Goal: Navigation & Orientation: Find specific page/section

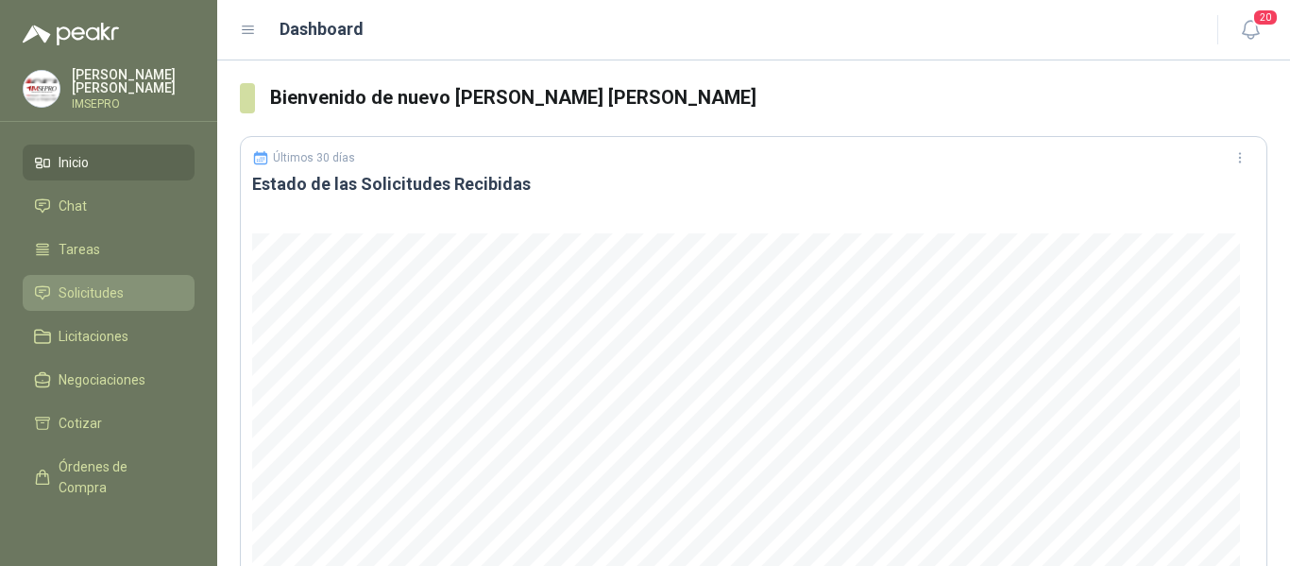
click at [91, 294] on span "Solicitudes" at bounding box center [91, 292] width 65 height 21
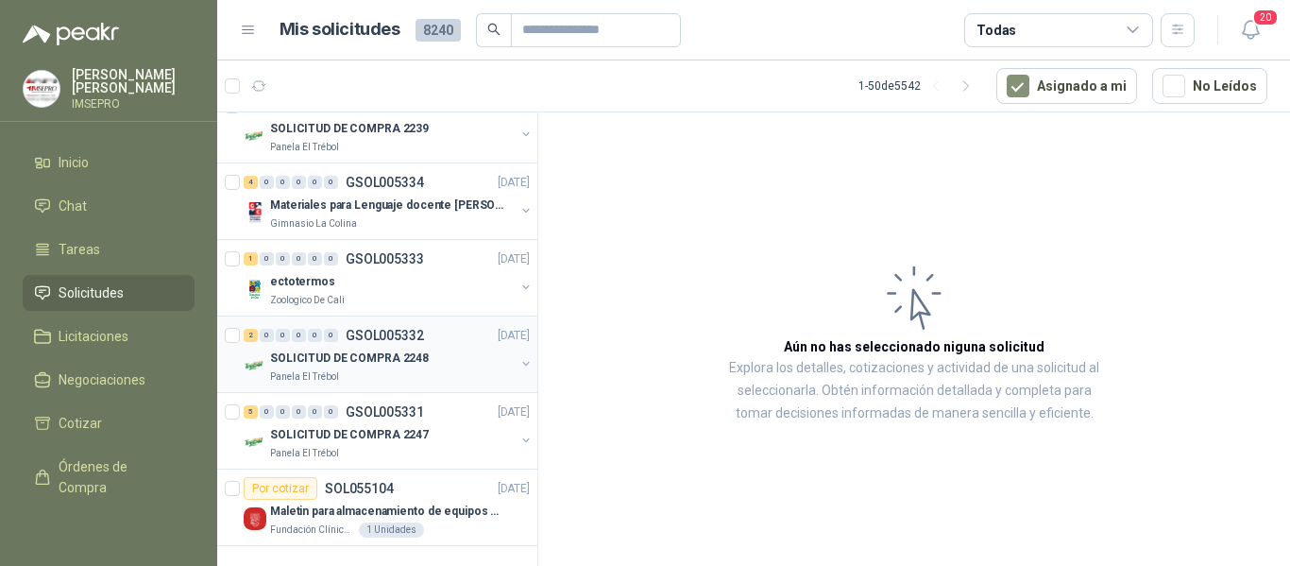
scroll to position [3407, 0]
click at [975, 82] on icon "button" at bounding box center [967, 86] width 16 height 16
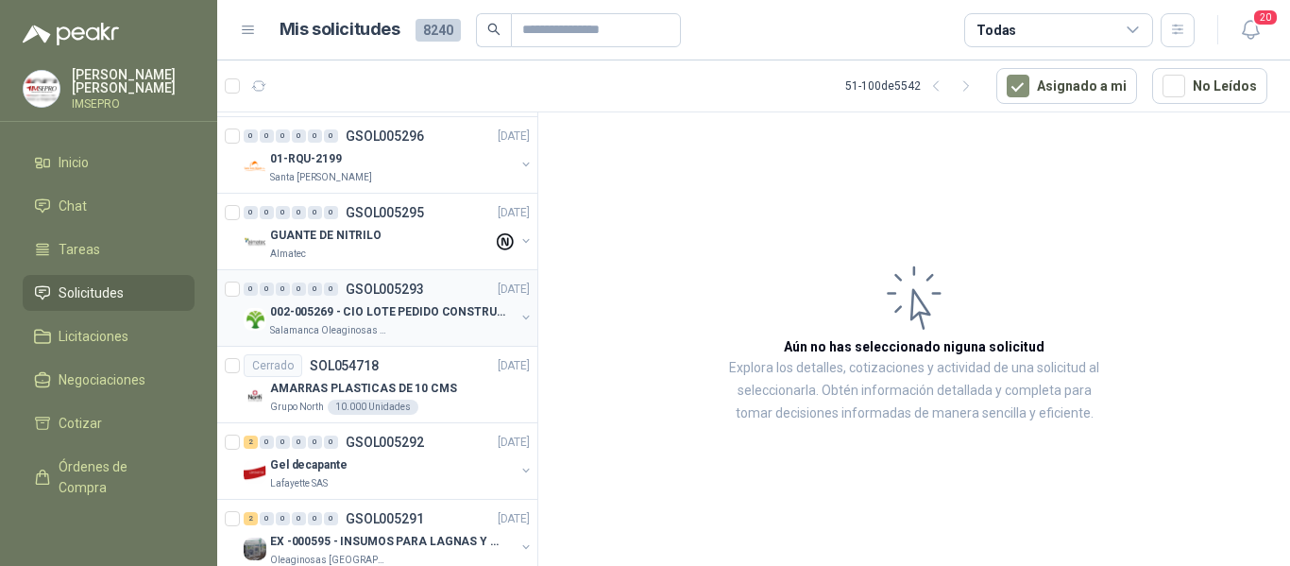
scroll to position [3029, 0]
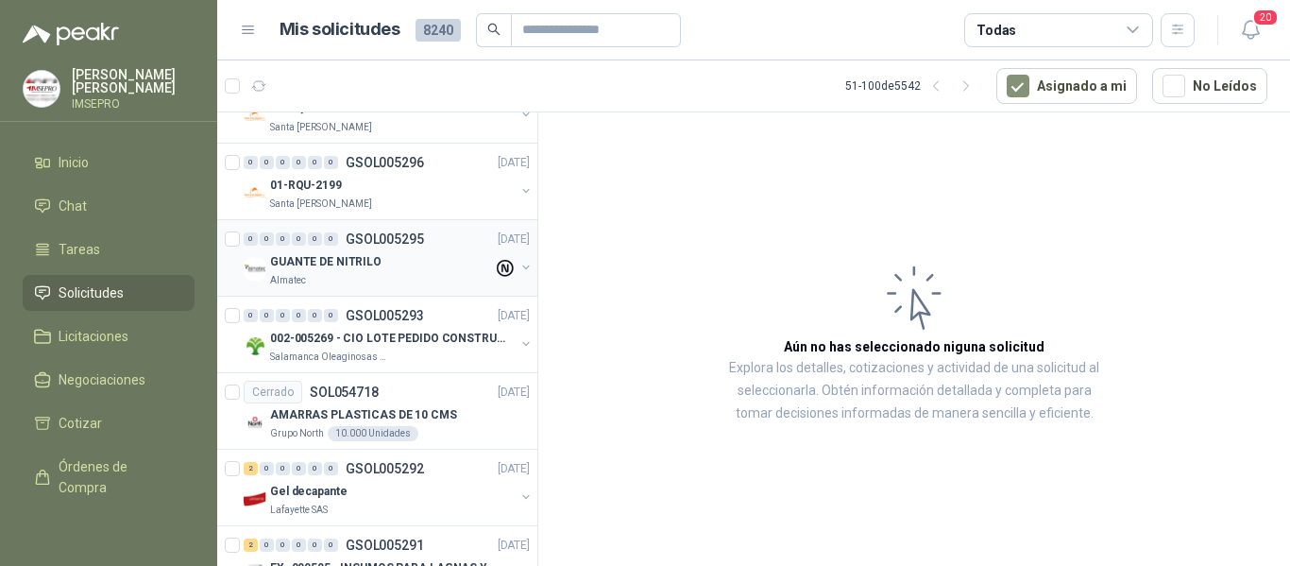
click at [424, 281] on div "Almatec" at bounding box center [381, 280] width 223 height 15
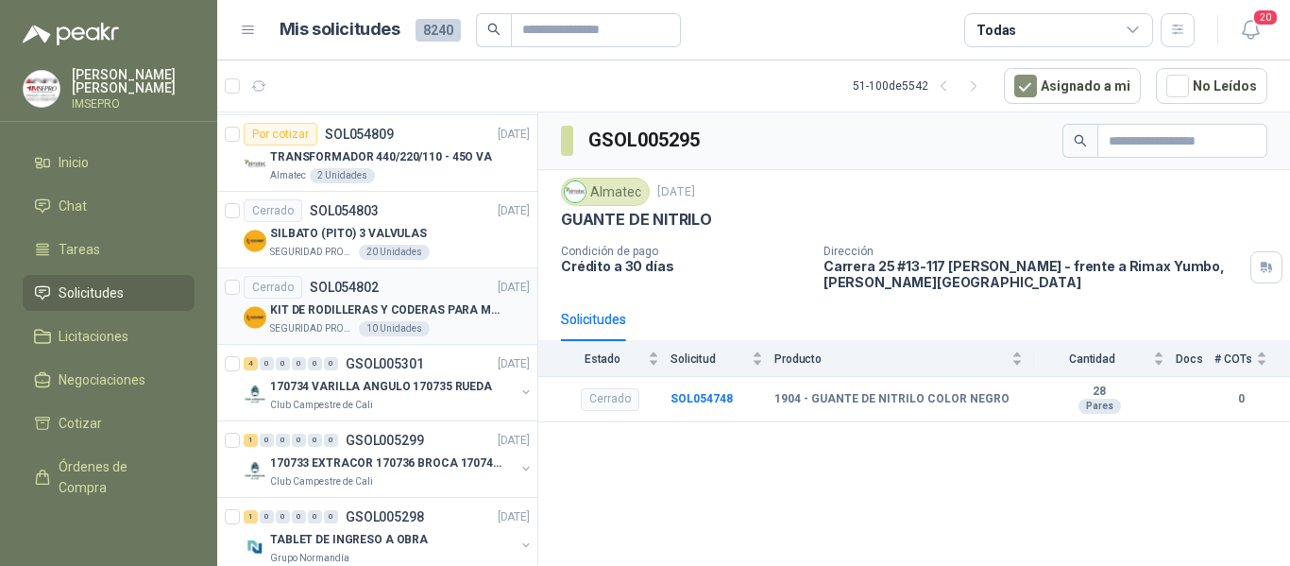
scroll to position [2368, 0]
click at [447, 313] on p "KIT DE RODILLERAS Y CODERAS PARA MOTORIZADO" at bounding box center [387, 311] width 235 height 18
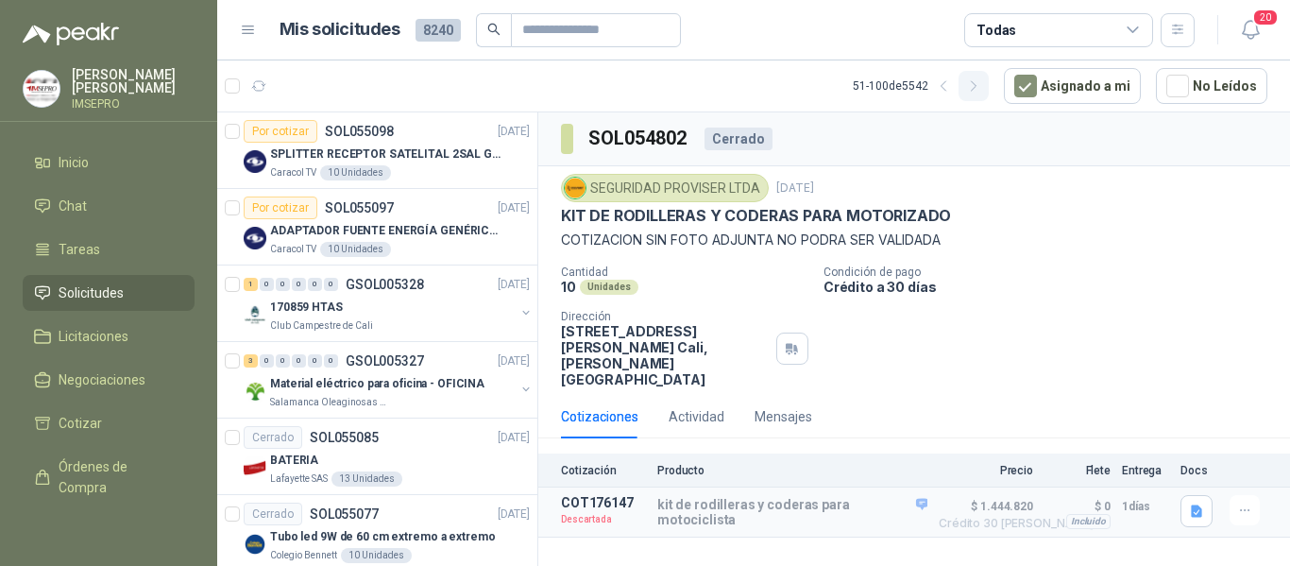
click at [976, 87] on icon "button" at bounding box center [973, 85] width 5 height 9
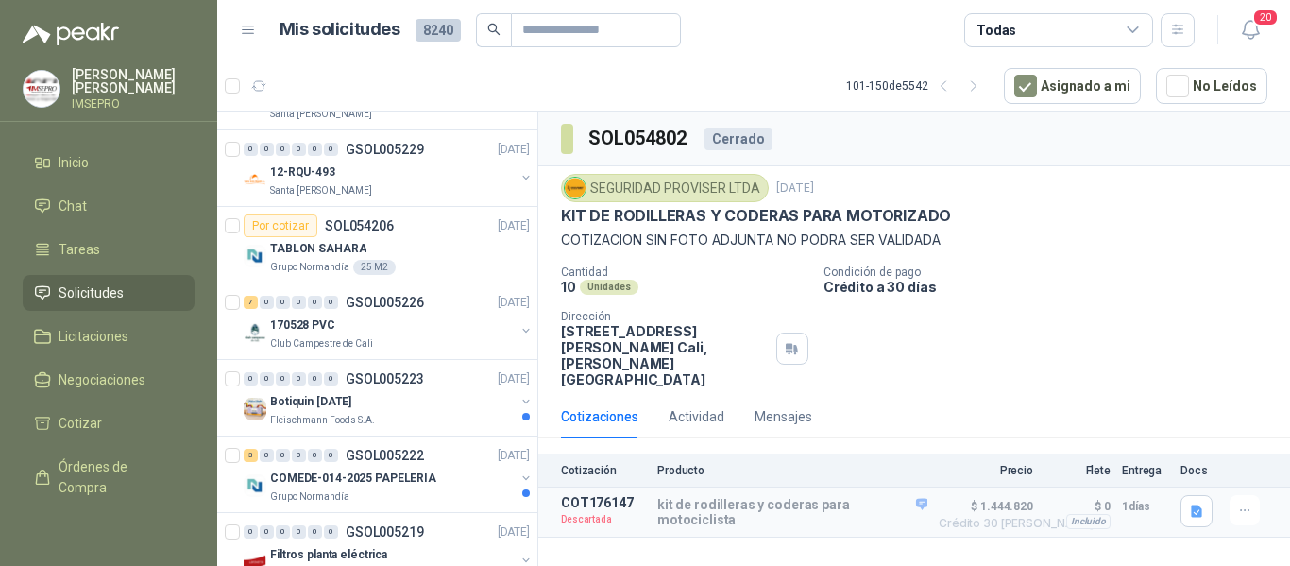
scroll to position [3306, 0]
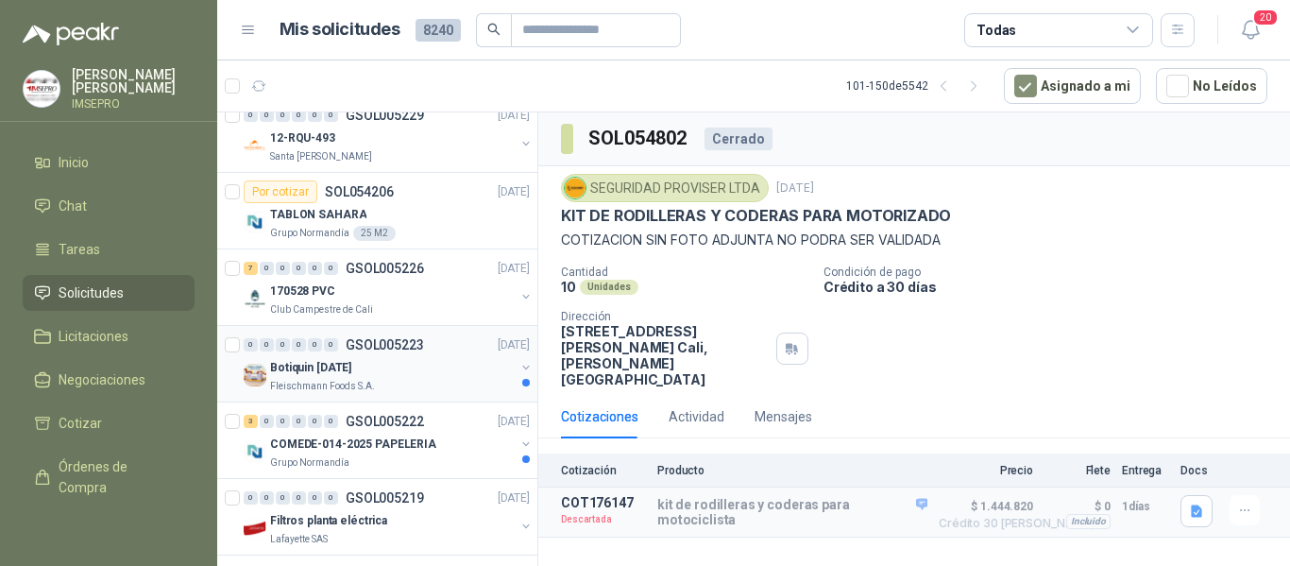
click at [351, 368] on p "Botiquin [DATE]" at bounding box center [310, 368] width 81 height 18
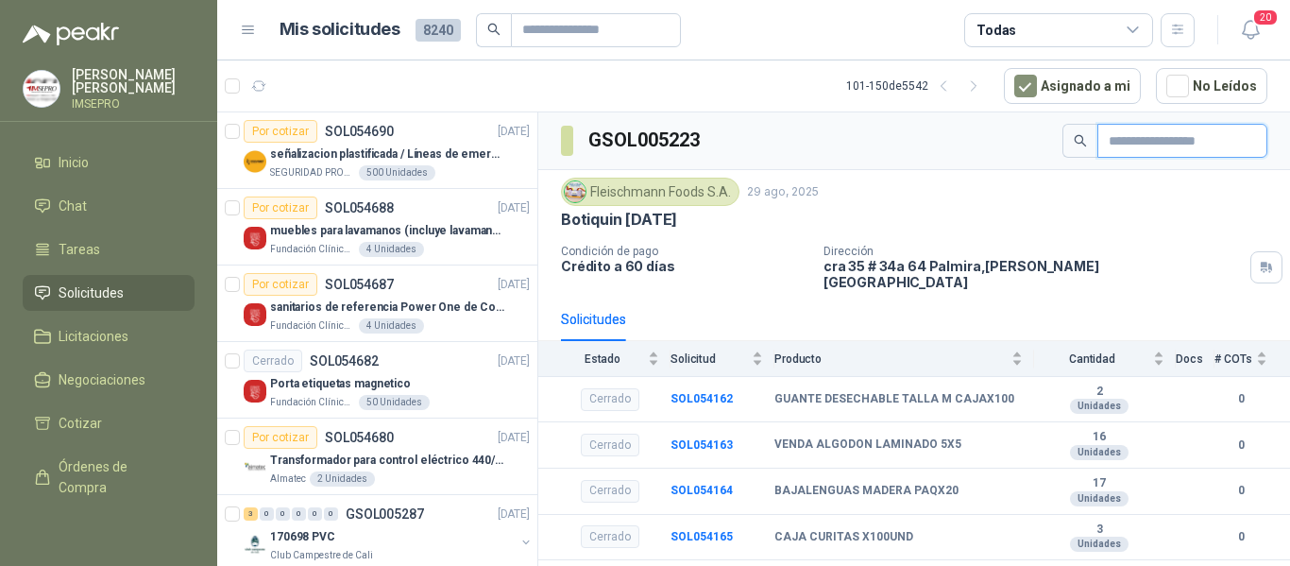
click at [1109, 144] on input "text" at bounding box center [1175, 141] width 132 height 32
click at [1130, 145] on input "text" at bounding box center [1175, 141] width 132 height 32
click at [640, 27] on input "text" at bounding box center [588, 30] width 132 height 32
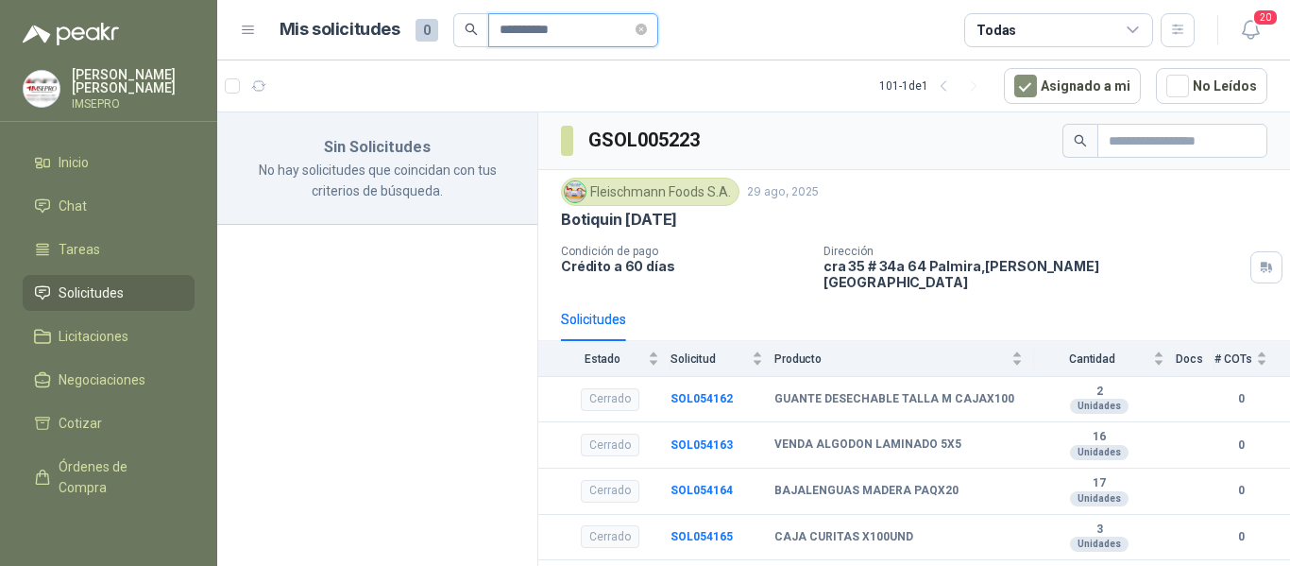
click at [557, 28] on input "**********" at bounding box center [566, 30] width 132 height 32
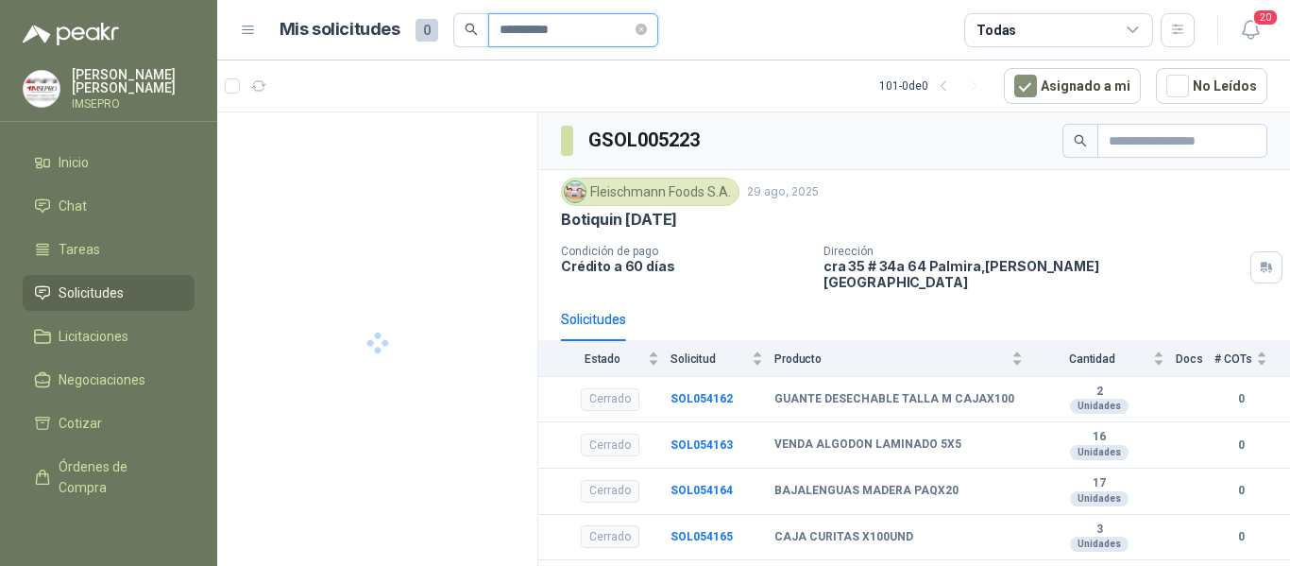
type input "**********"
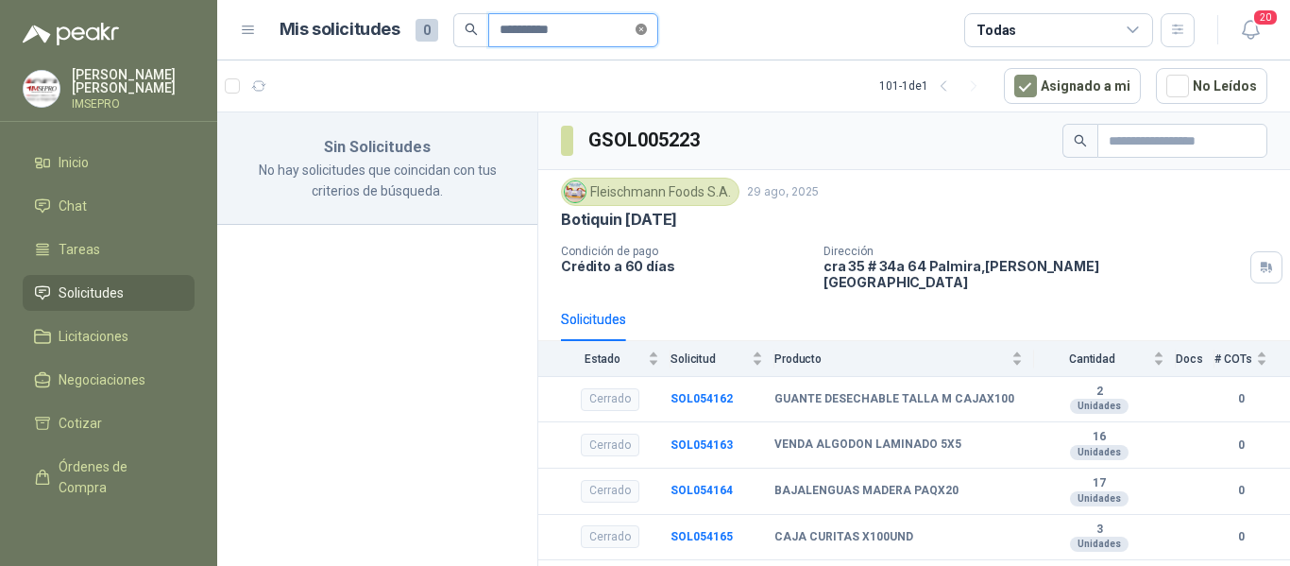
click at [647, 26] on icon "close-circle" at bounding box center [641, 29] width 11 height 11
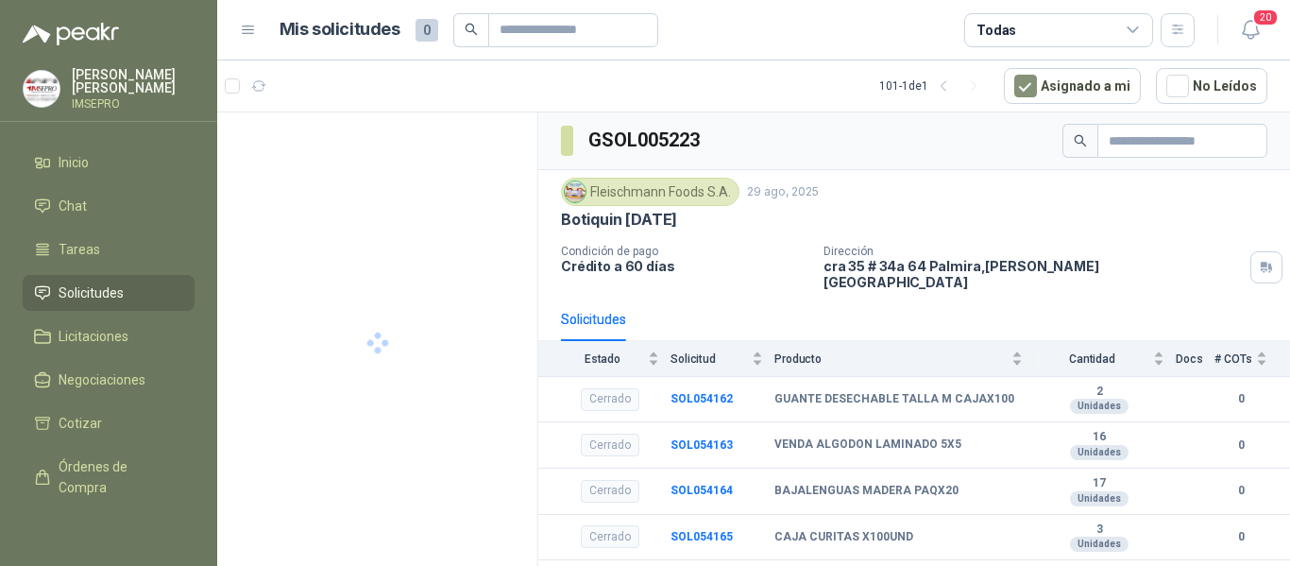
click at [1130, 30] on icon at bounding box center [1133, 29] width 10 height 5
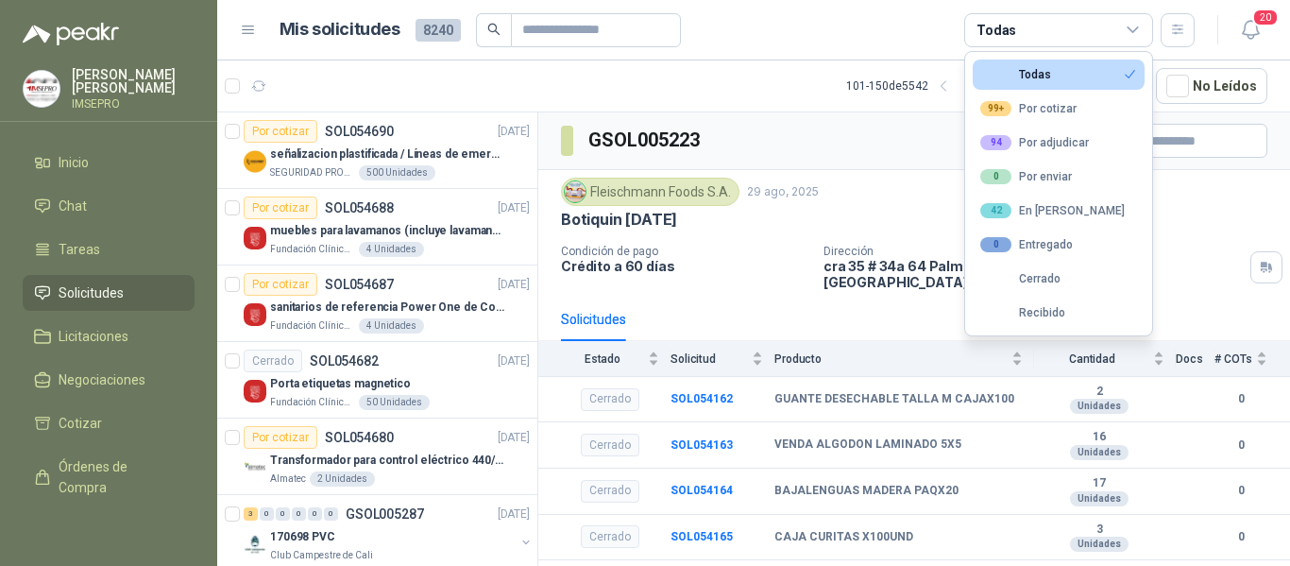
click at [1139, 30] on icon at bounding box center [1133, 30] width 17 height 17
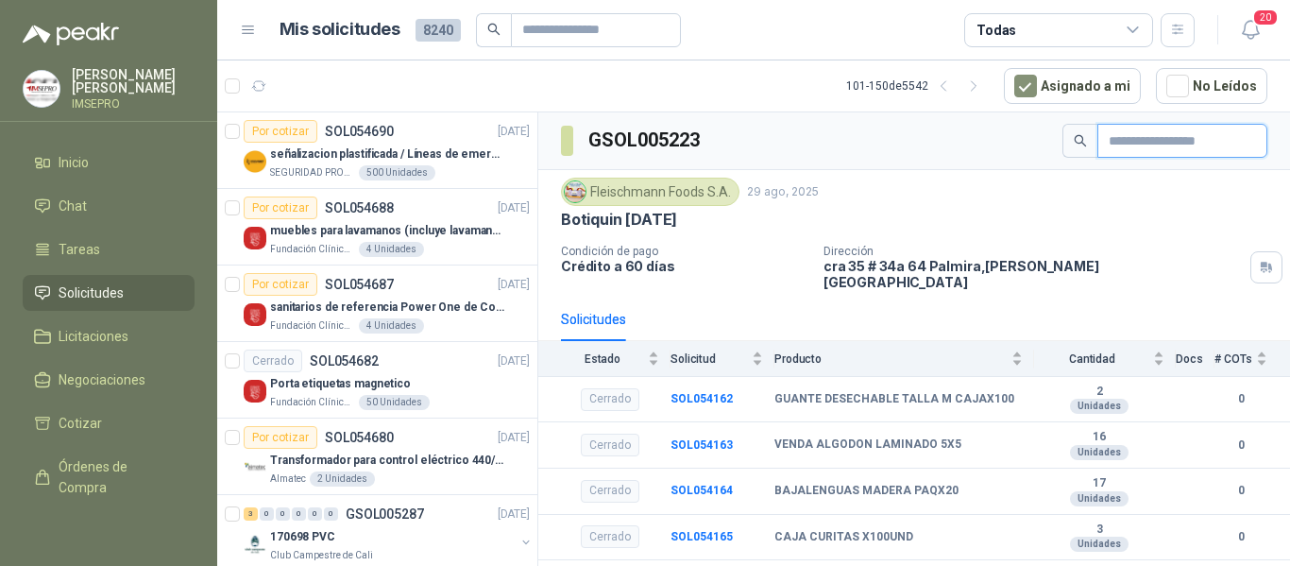
click at [1197, 143] on input "text" at bounding box center [1175, 141] width 132 height 32
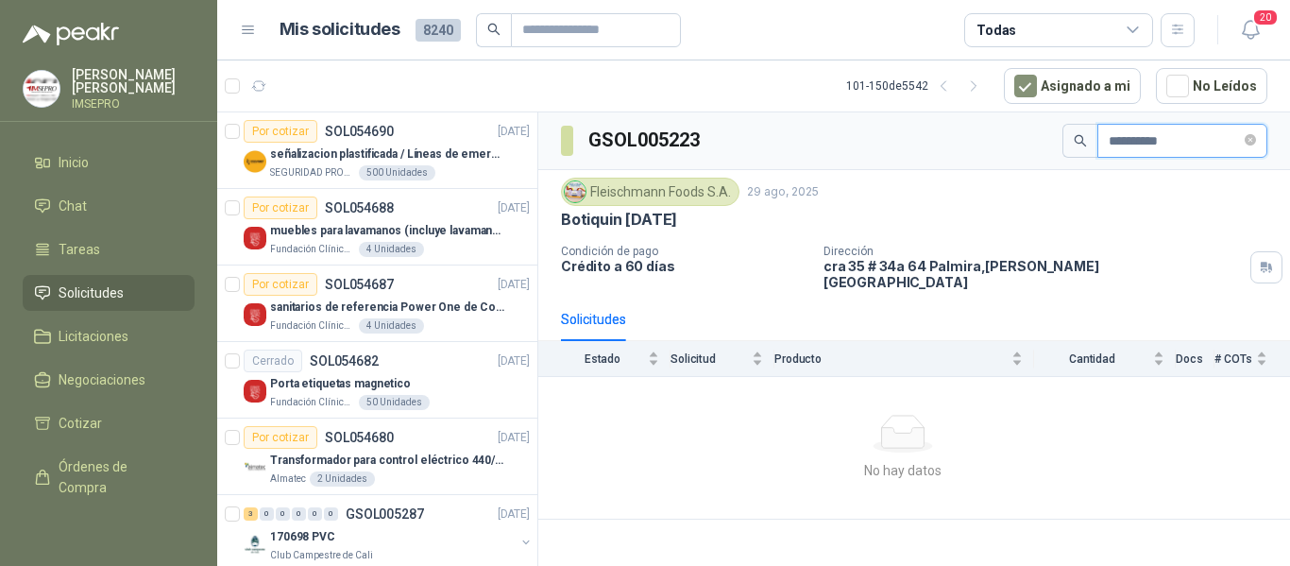
type input "**********"
click at [554, 33] on input "text" at bounding box center [588, 30] width 132 height 32
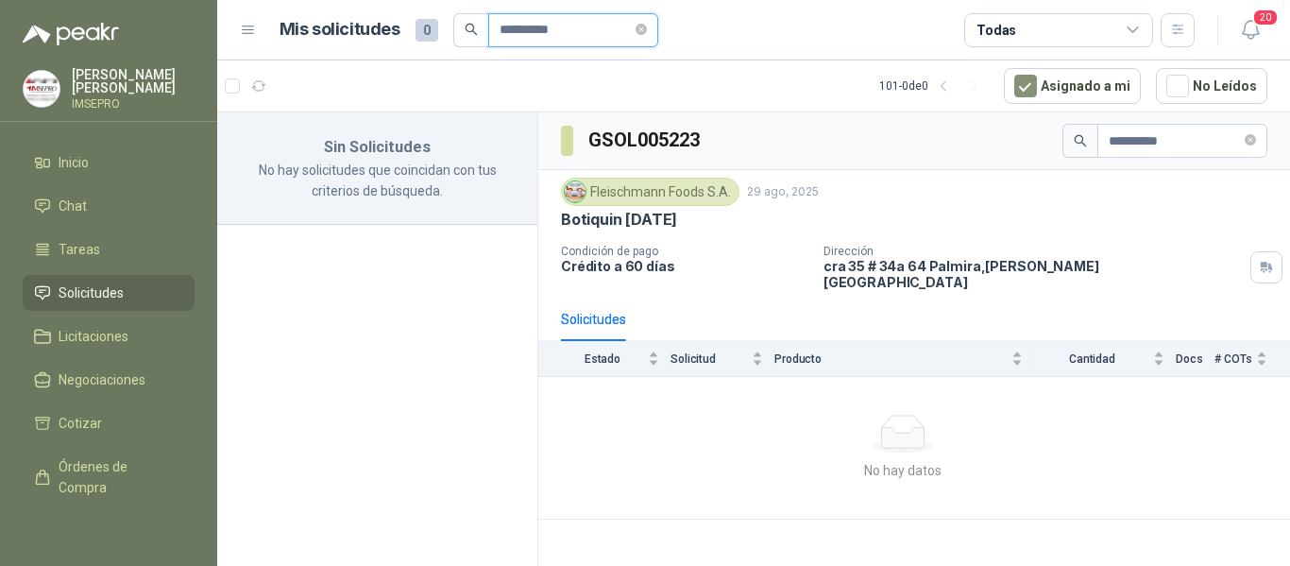
type input "**********"
click at [160, 282] on li "Solicitudes" at bounding box center [108, 292] width 149 height 21
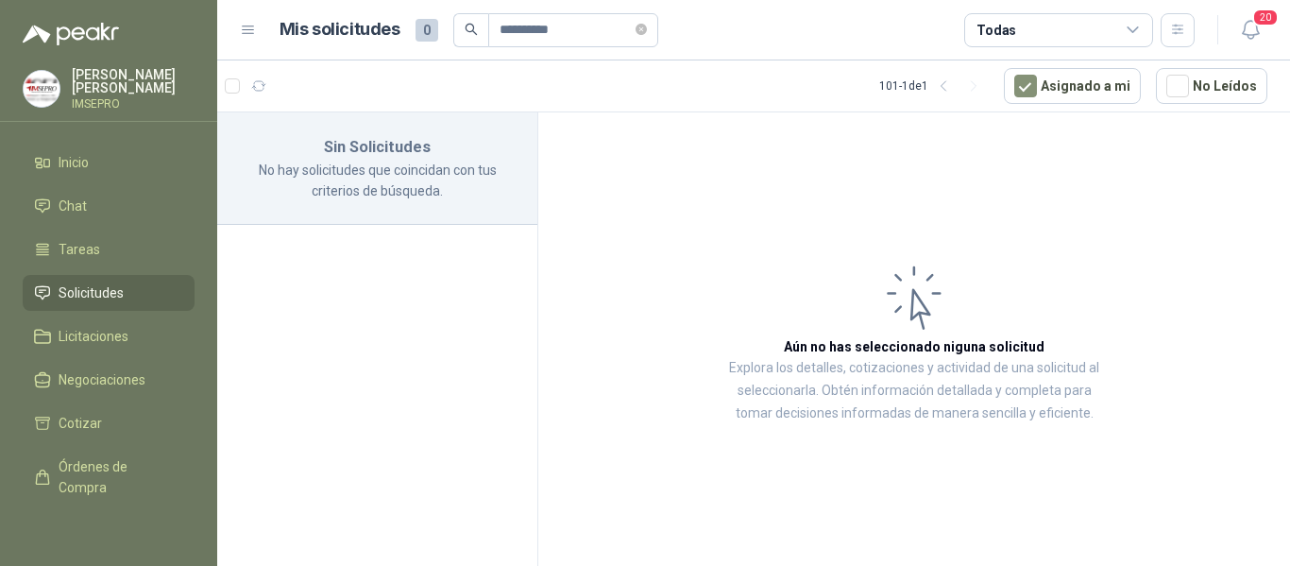
click at [151, 282] on li "Solicitudes" at bounding box center [108, 292] width 149 height 21
click at [647, 26] on icon "close-circle" at bounding box center [641, 29] width 11 height 11
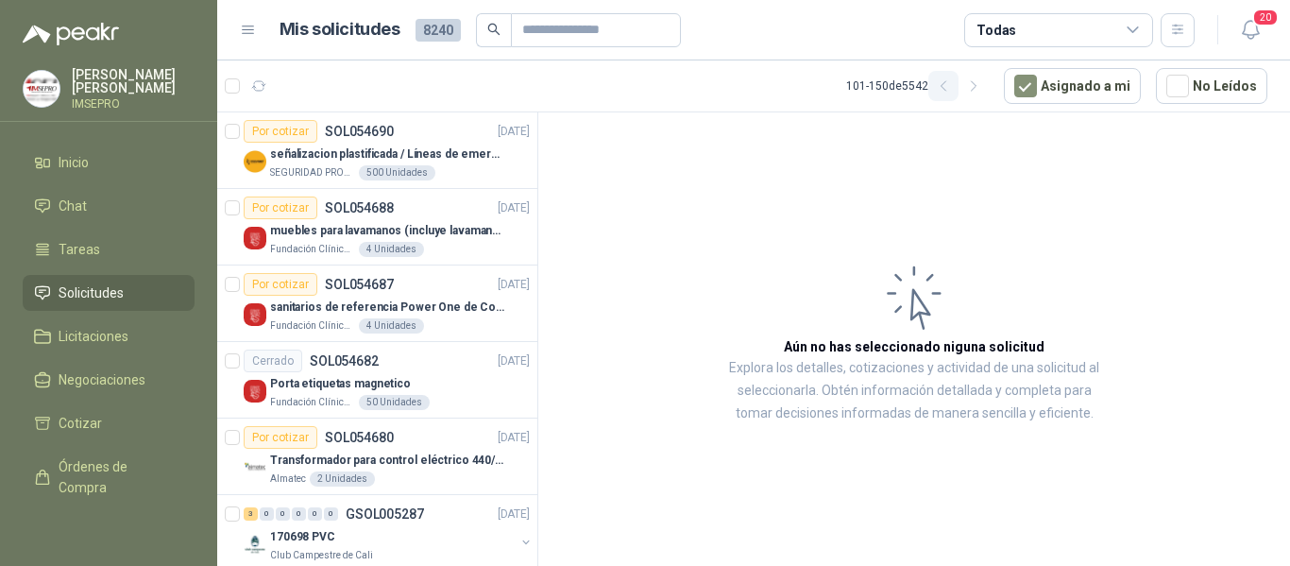
click at [948, 86] on icon "button" at bounding box center [944, 86] width 16 height 16
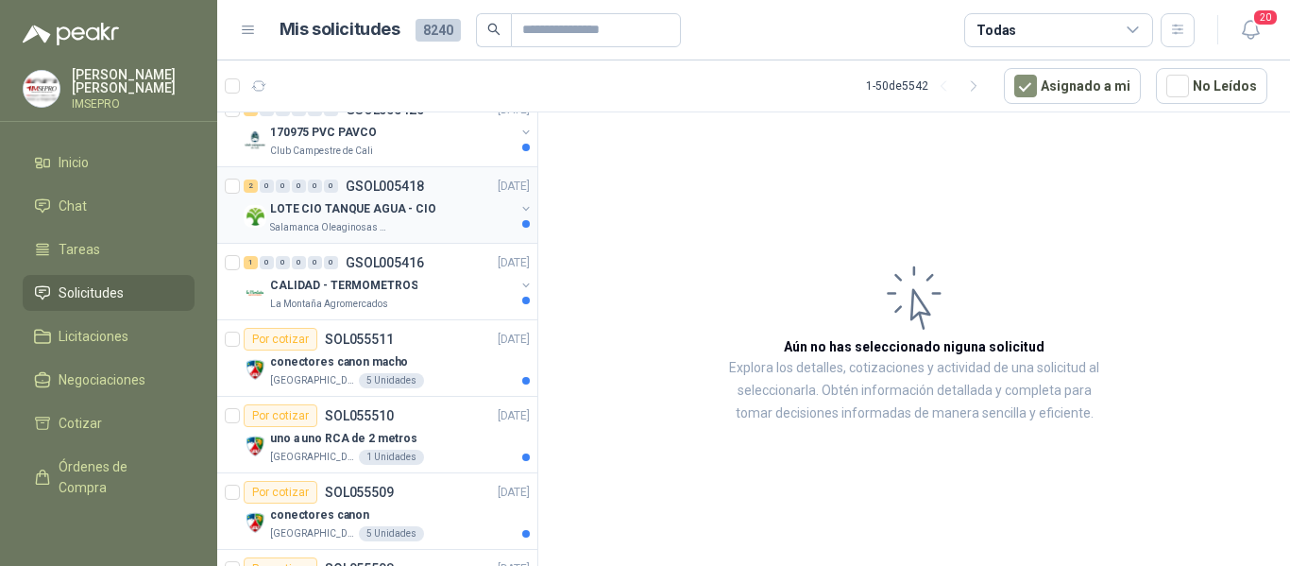
scroll to position [189, 0]
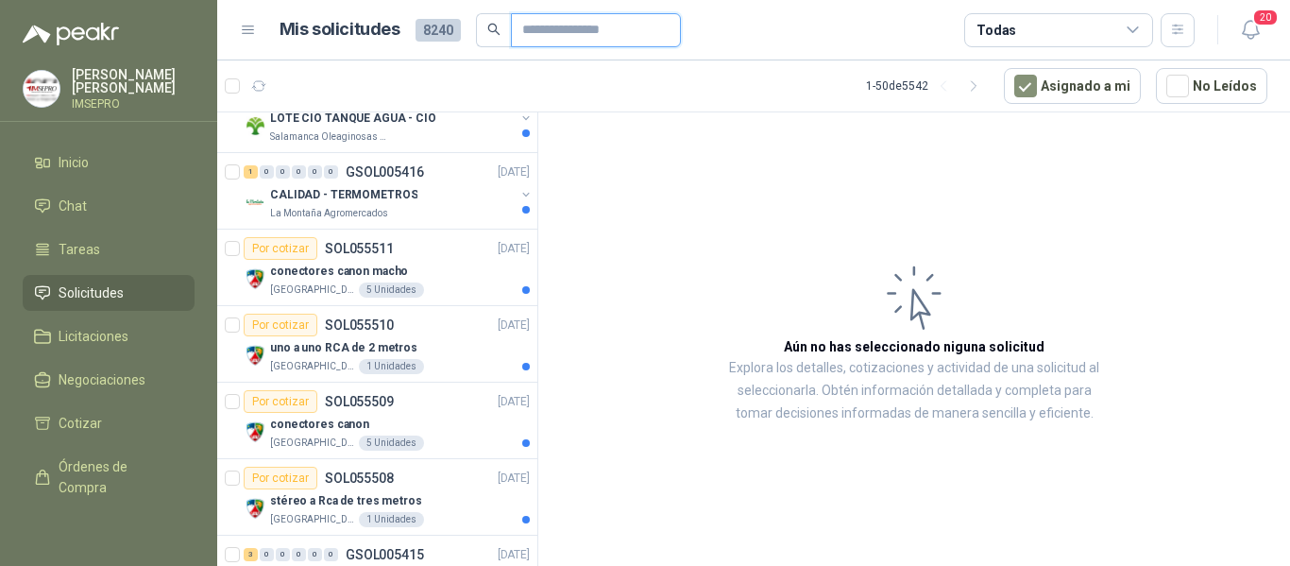
click at [568, 24] on input "text" at bounding box center [588, 30] width 132 height 32
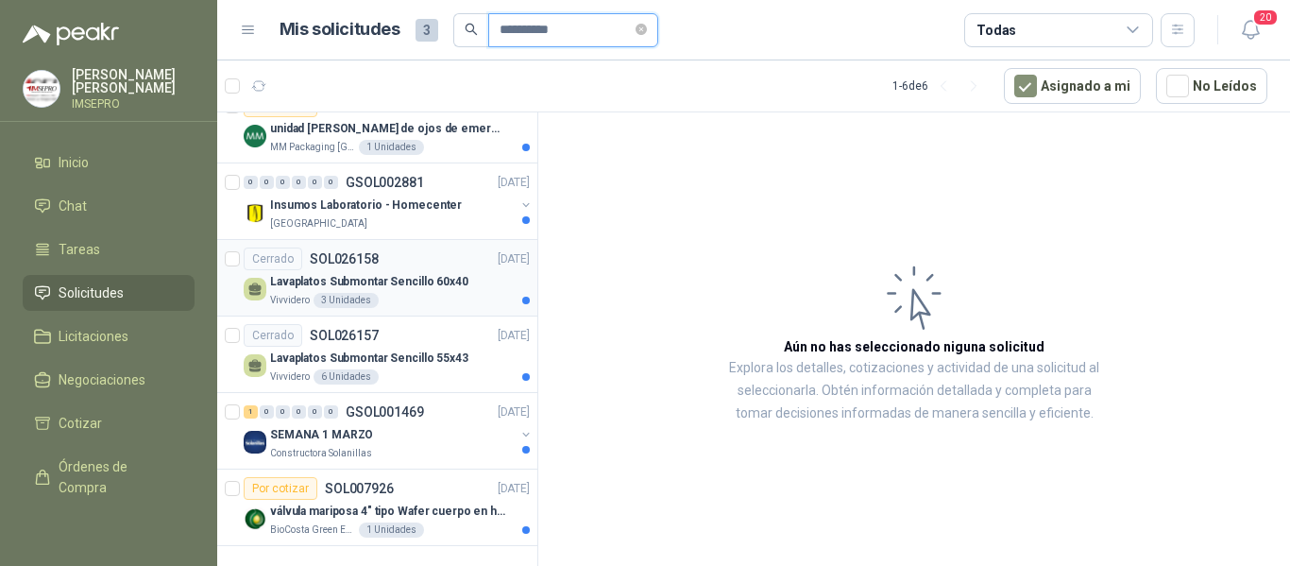
scroll to position [0, 0]
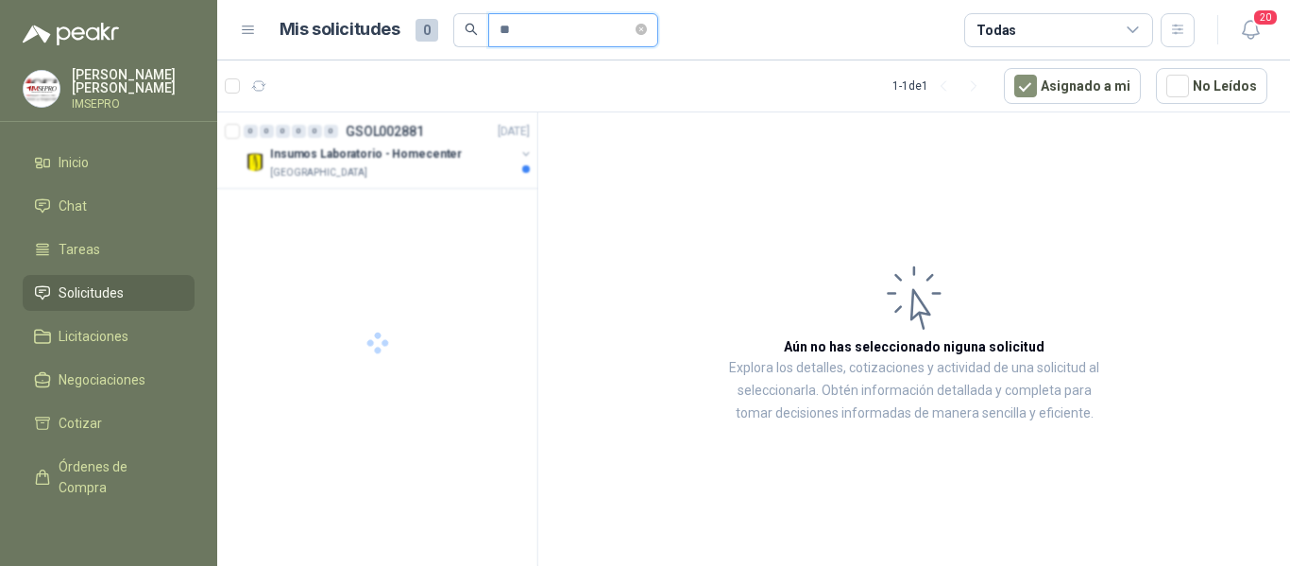
type input "*"
click at [81, 295] on span "Solicitudes" at bounding box center [91, 292] width 65 height 21
click at [120, 292] on span "Solicitudes" at bounding box center [91, 292] width 65 height 21
click at [927, 84] on div "1 - 1 de 1" at bounding box center [941, 86] width 96 height 30
click at [940, 91] on div "1 - 1 de 1" at bounding box center [941, 86] width 96 height 30
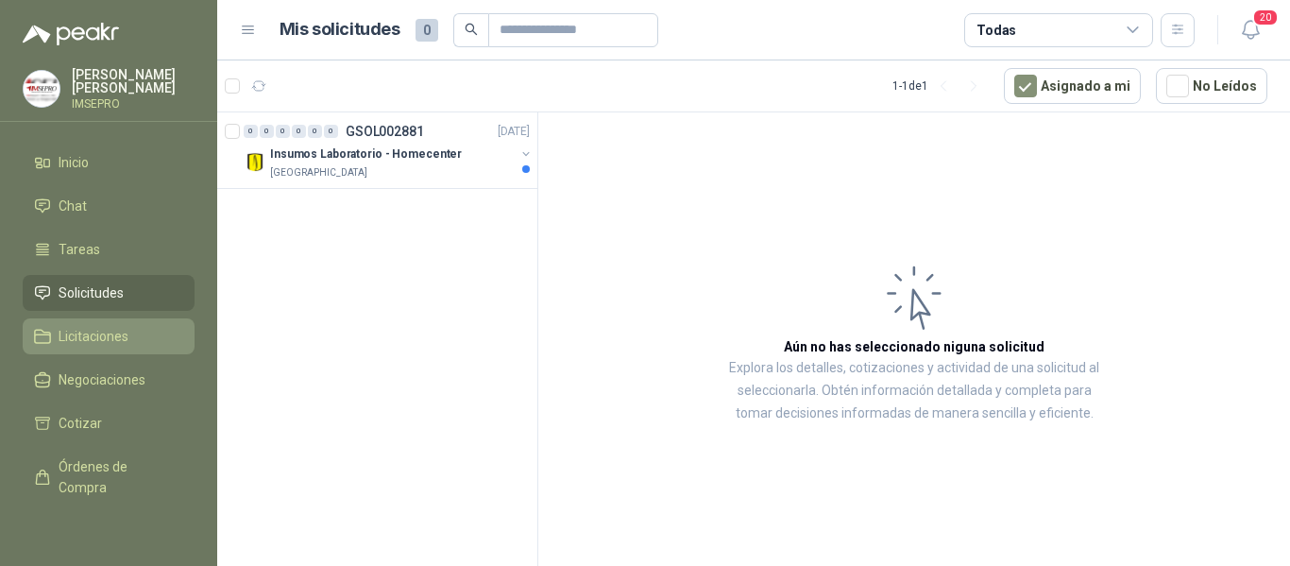
click at [94, 326] on span "Licitaciones" at bounding box center [94, 336] width 70 height 21
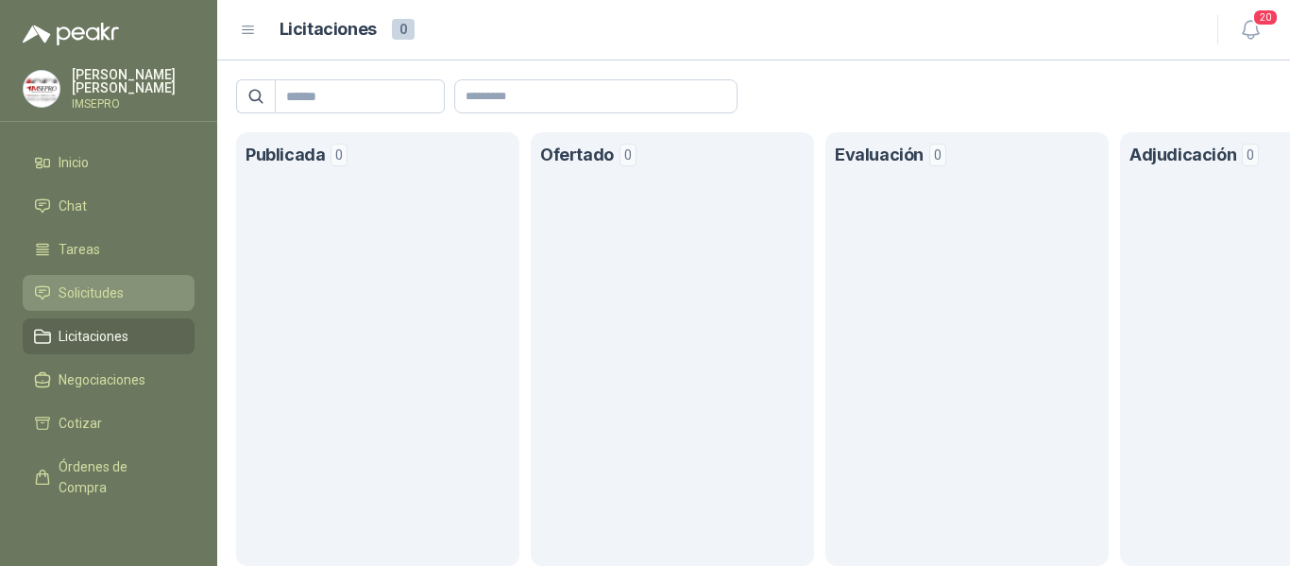
click at [118, 294] on span "Solicitudes" at bounding box center [91, 292] width 65 height 21
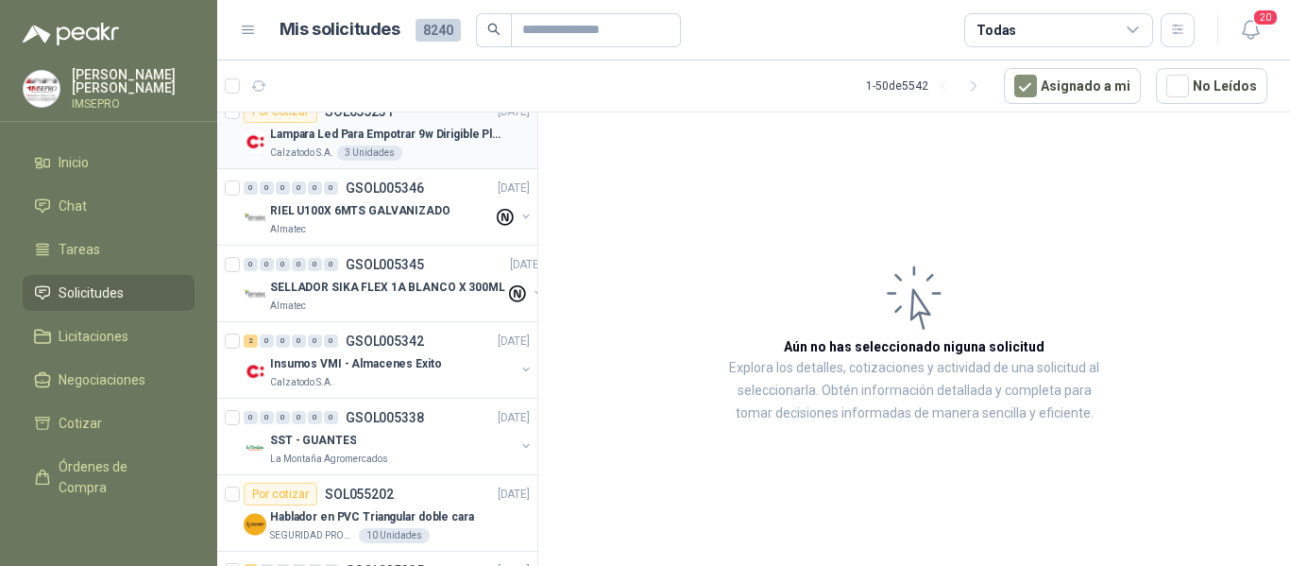
scroll to position [2928, 0]
click at [328, 440] on p "SST - GUANTES" at bounding box center [313, 440] width 86 height 18
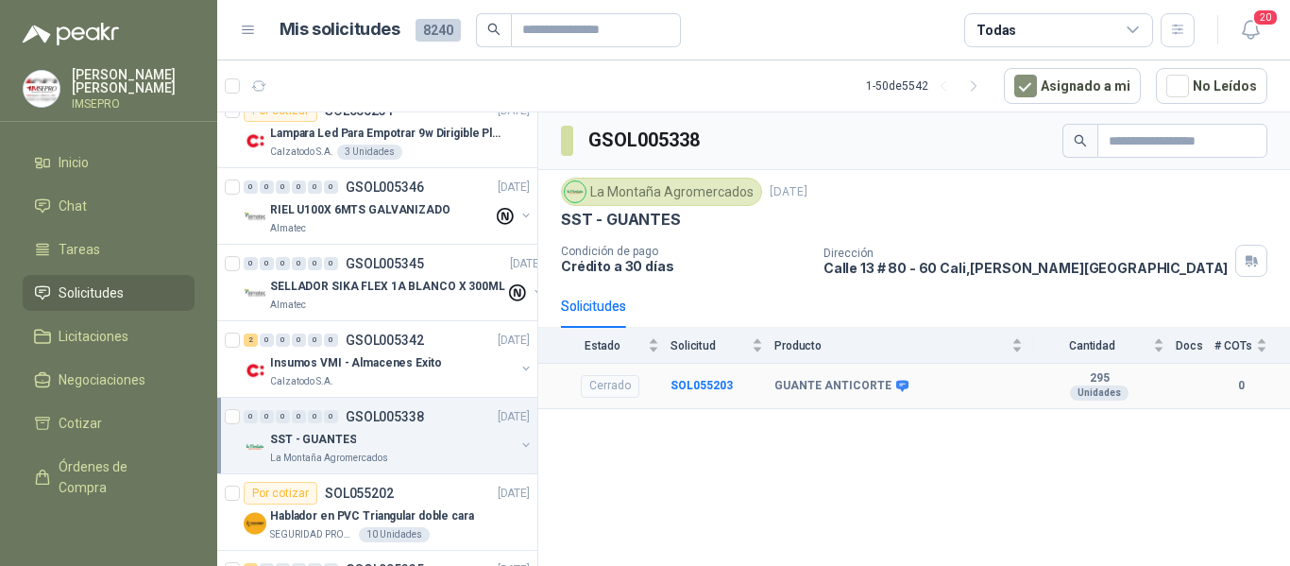
click at [814, 387] on b "GUANTE ANTICORTE" at bounding box center [833, 386] width 117 height 15
click at [855, 476] on div "GSOL005338 [GEOGRAPHIC_DATA] [DATE] SST - GUANTES Condición de pago Crédito a 3…" at bounding box center [914, 342] width 752 height 460
click at [847, 465] on div "GSOL005338 [GEOGRAPHIC_DATA] [DATE] SST - GUANTES Condición de pago Crédito a 3…" at bounding box center [914, 342] width 752 height 460
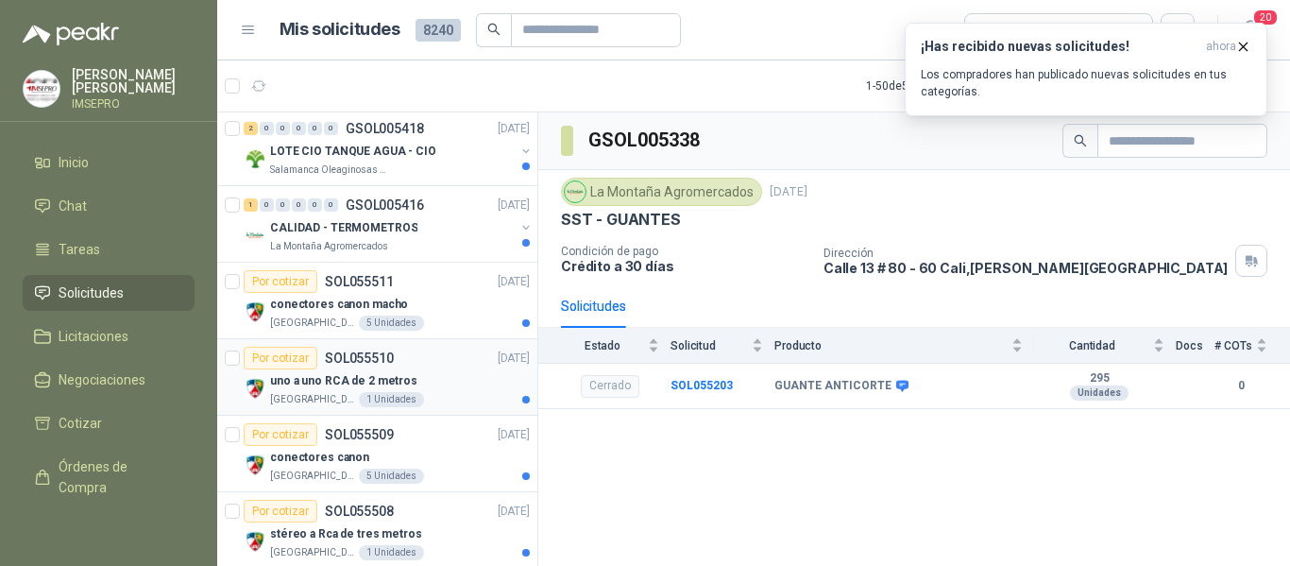
scroll to position [189, 0]
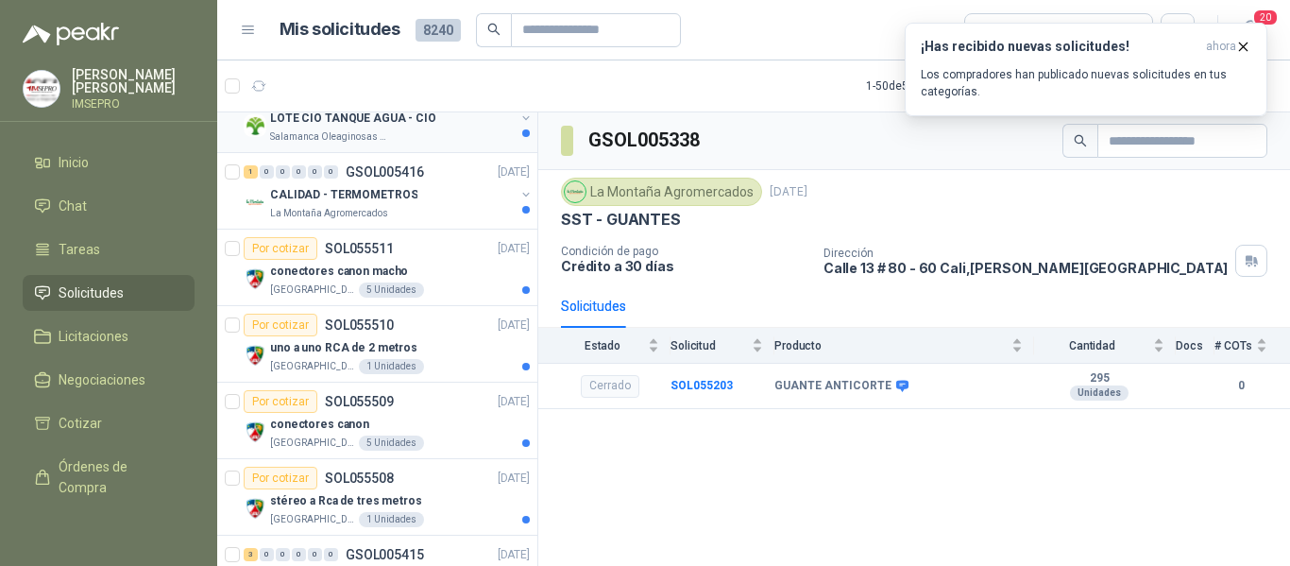
click at [445, 128] on div "LOTE CIO TANQUE AGUA - CIO" at bounding box center [392, 118] width 245 height 23
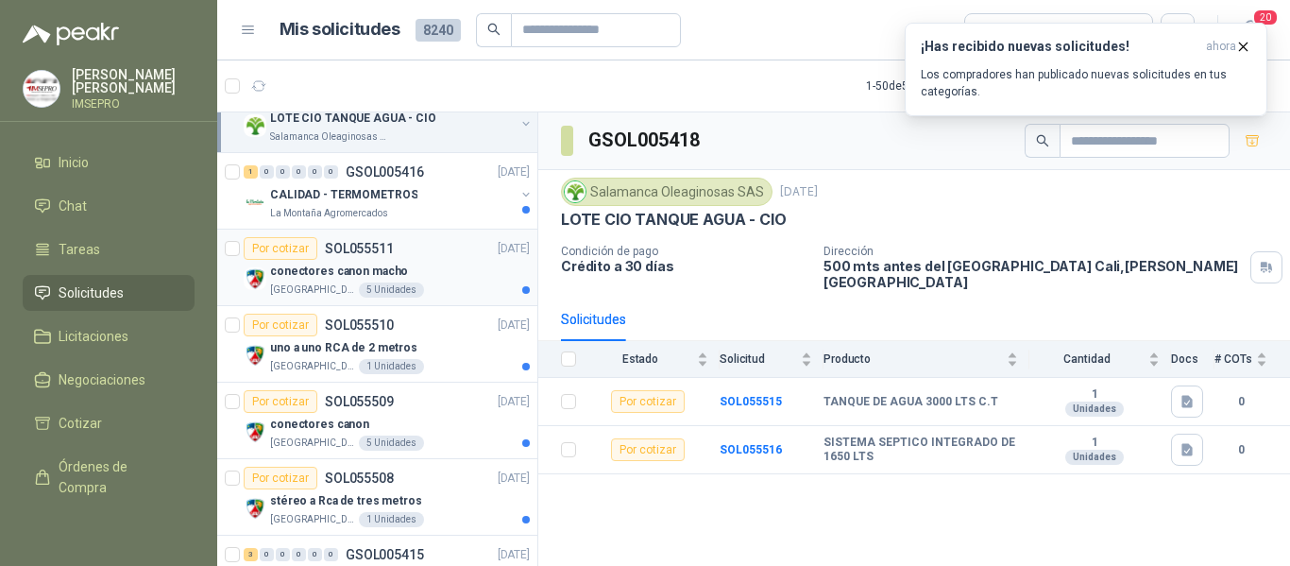
click at [476, 261] on div "conectores canon macho" at bounding box center [400, 271] width 260 height 23
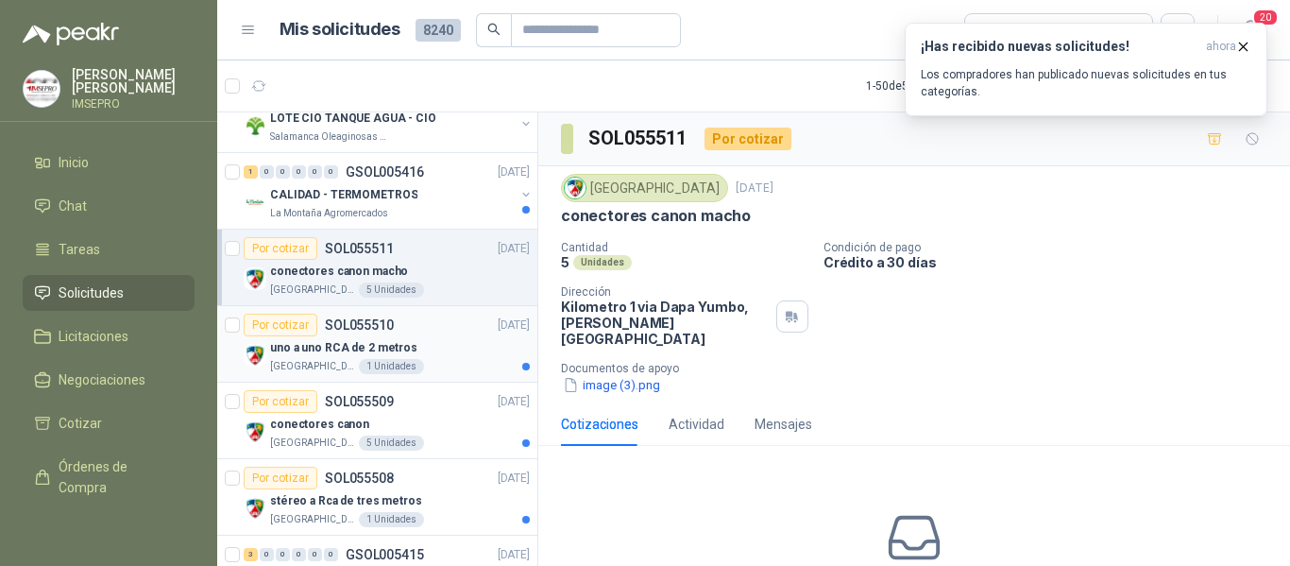
click at [461, 349] on div "uno a uno RCA de 2 metros" at bounding box center [400, 347] width 260 height 23
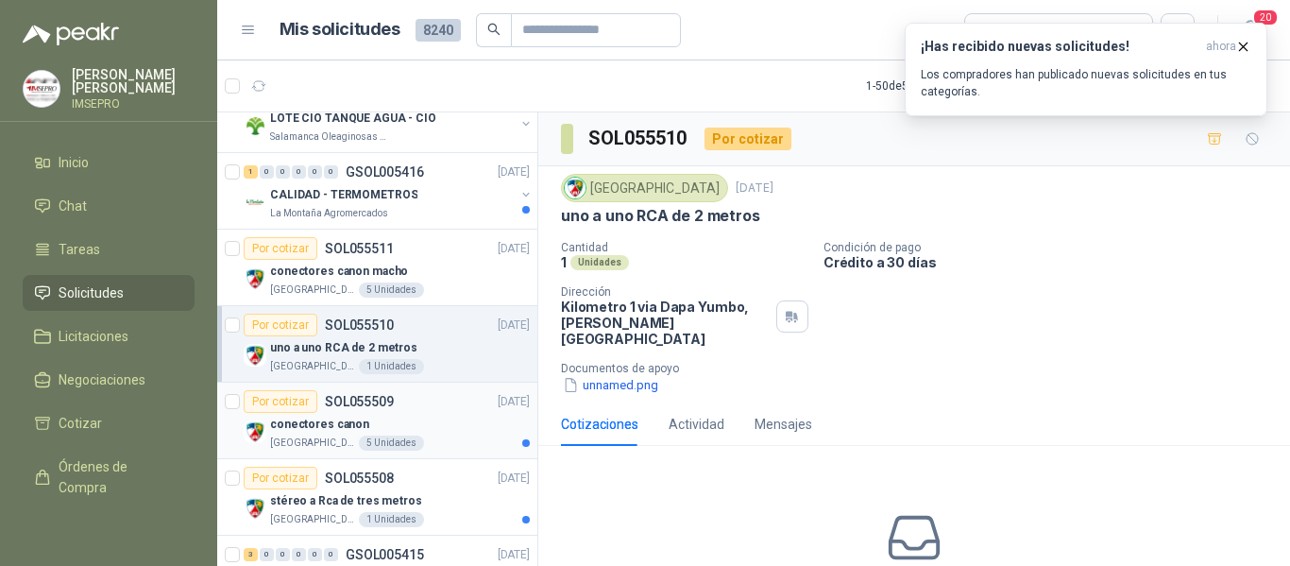
click at [449, 430] on div "conectores canon" at bounding box center [400, 424] width 260 height 23
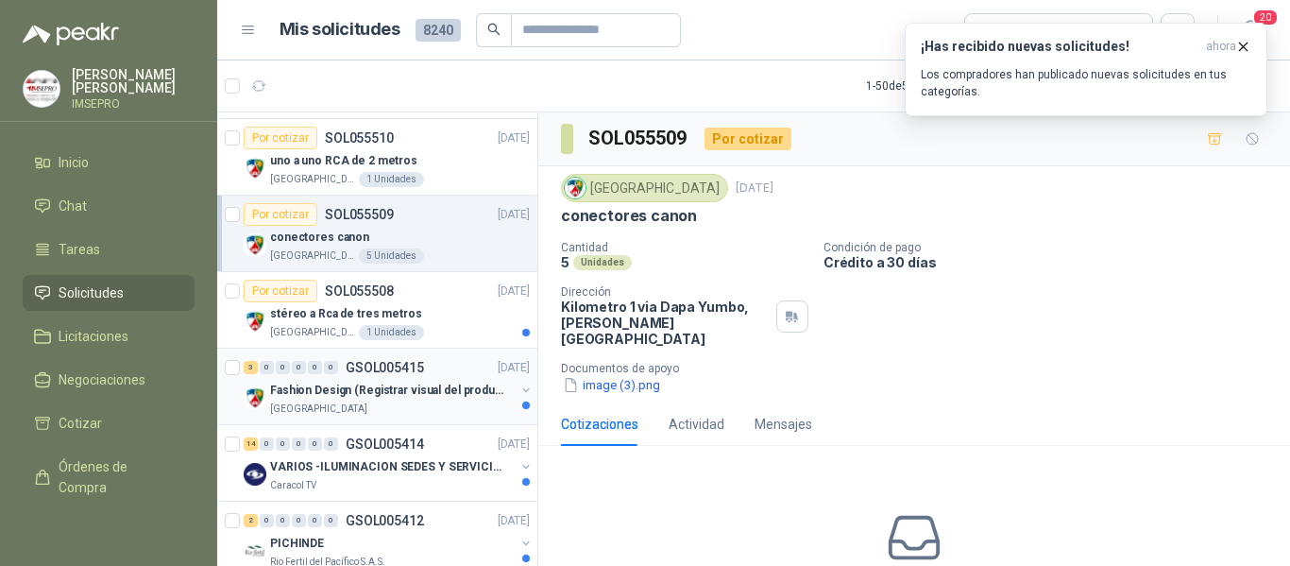
scroll to position [378, 0]
click at [461, 301] on div "stéreo a Rca de tres metros" at bounding box center [400, 311] width 260 height 23
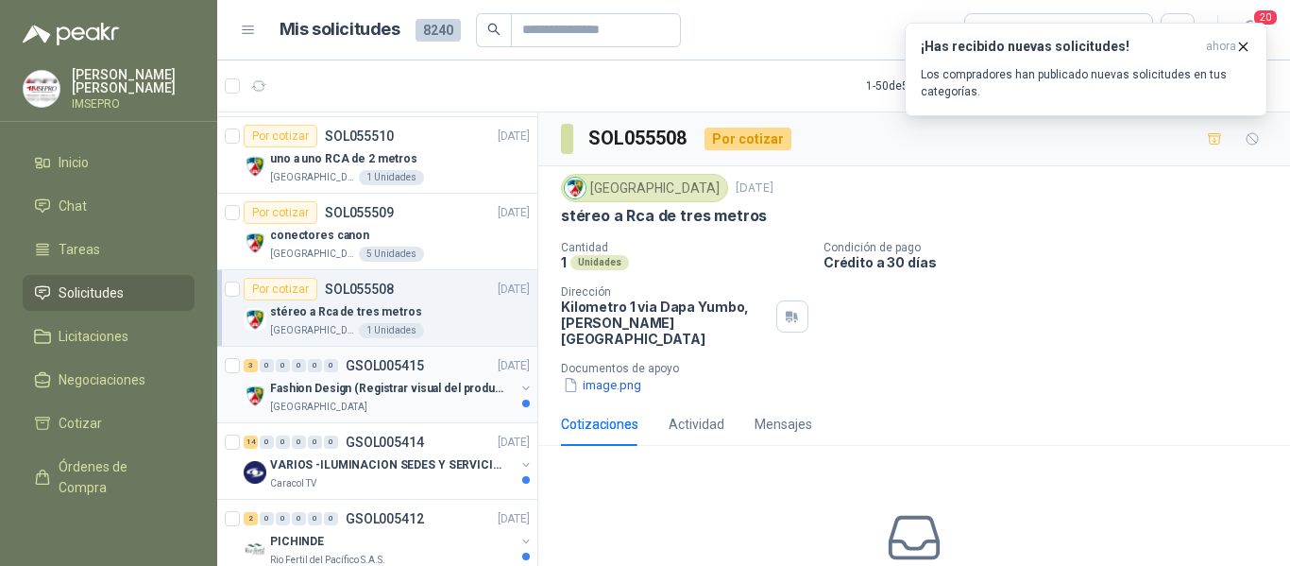
click at [444, 396] on p "Fashion Design (Registrar visual del producto)" at bounding box center [387, 389] width 235 height 18
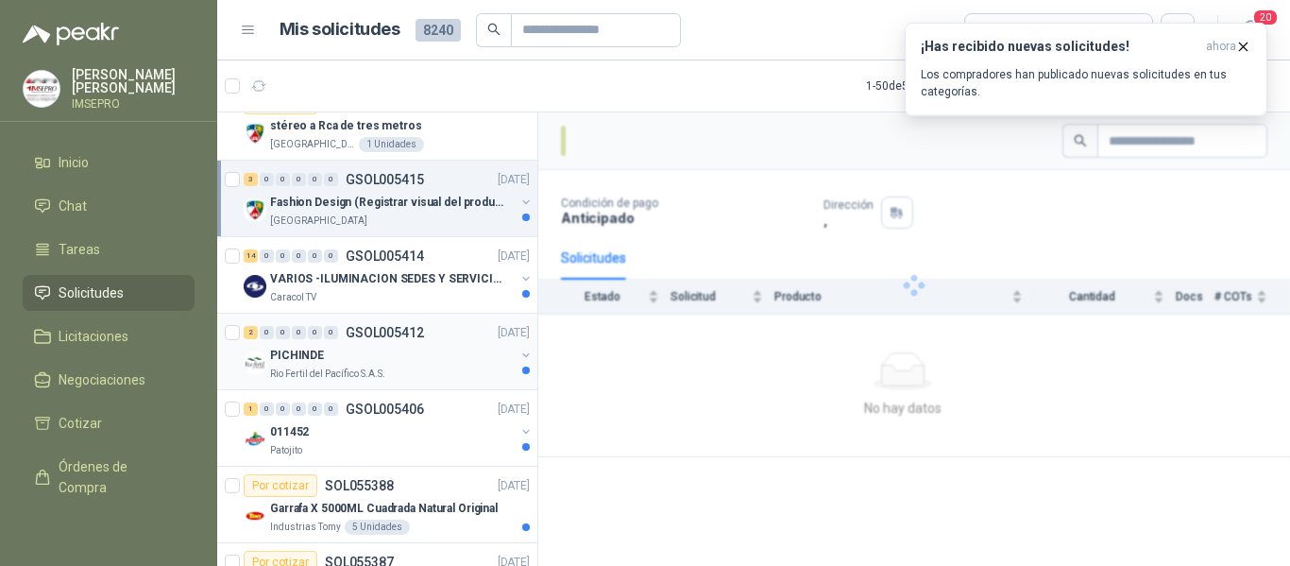
scroll to position [567, 0]
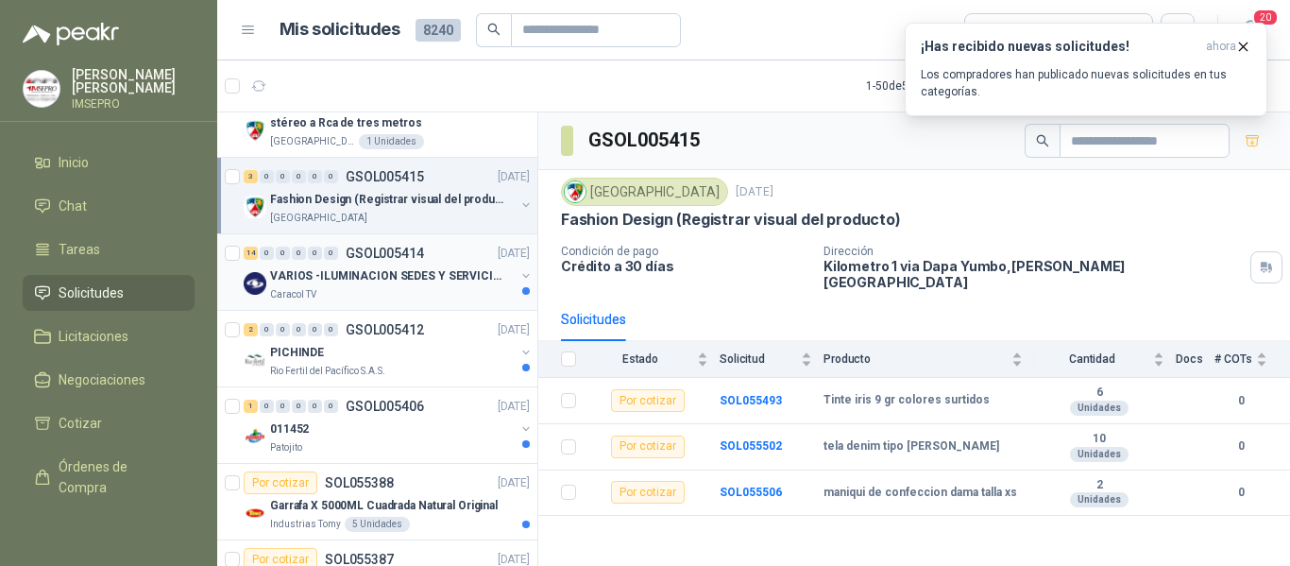
click at [440, 288] on div "Caracol TV" at bounding box center [392, 294] width 245 height 15
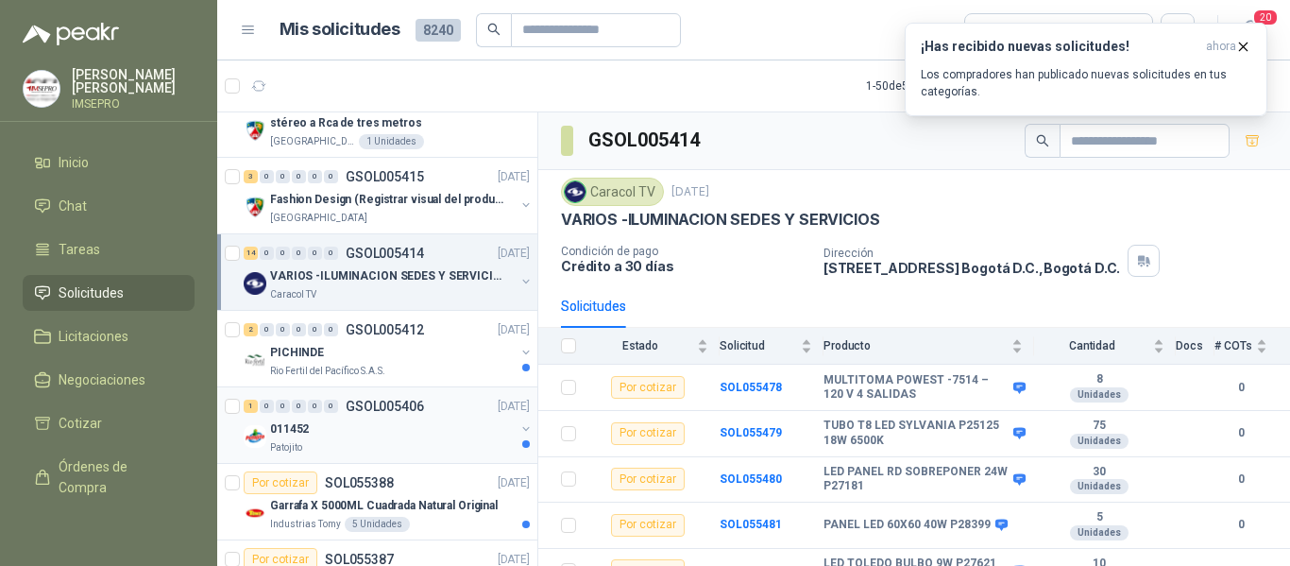
click at [437, 405] on div "1 0 0 0 0 0 GSOL005406 [DATE]" at bounding box center [389, 406] width 290 height 23
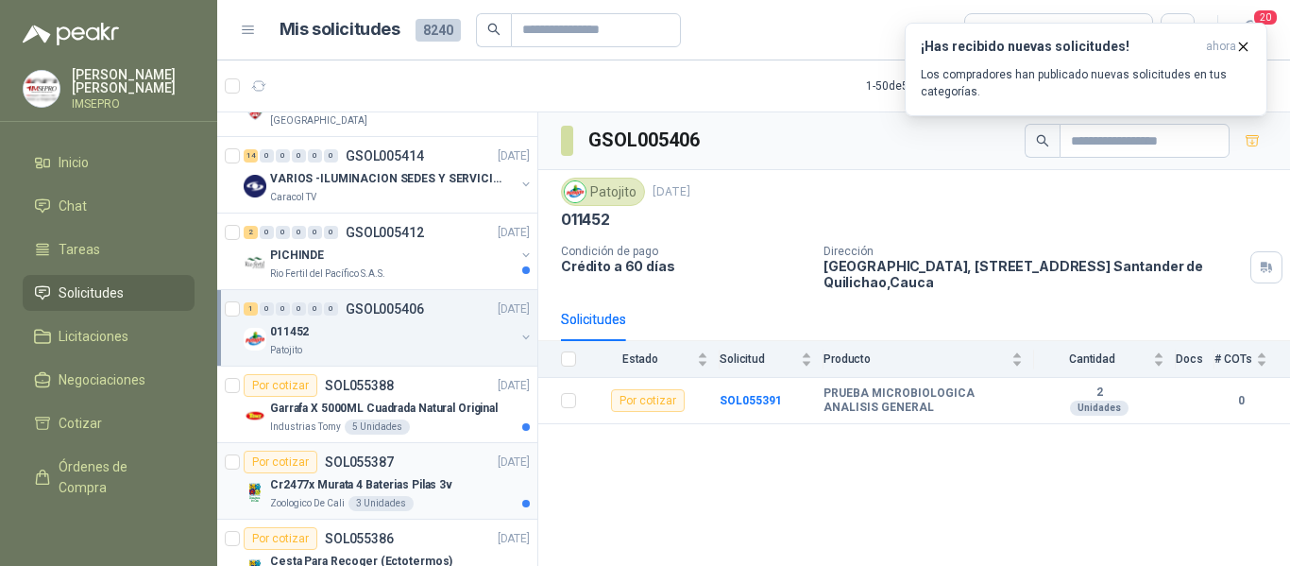
scroll to position [756, 0]
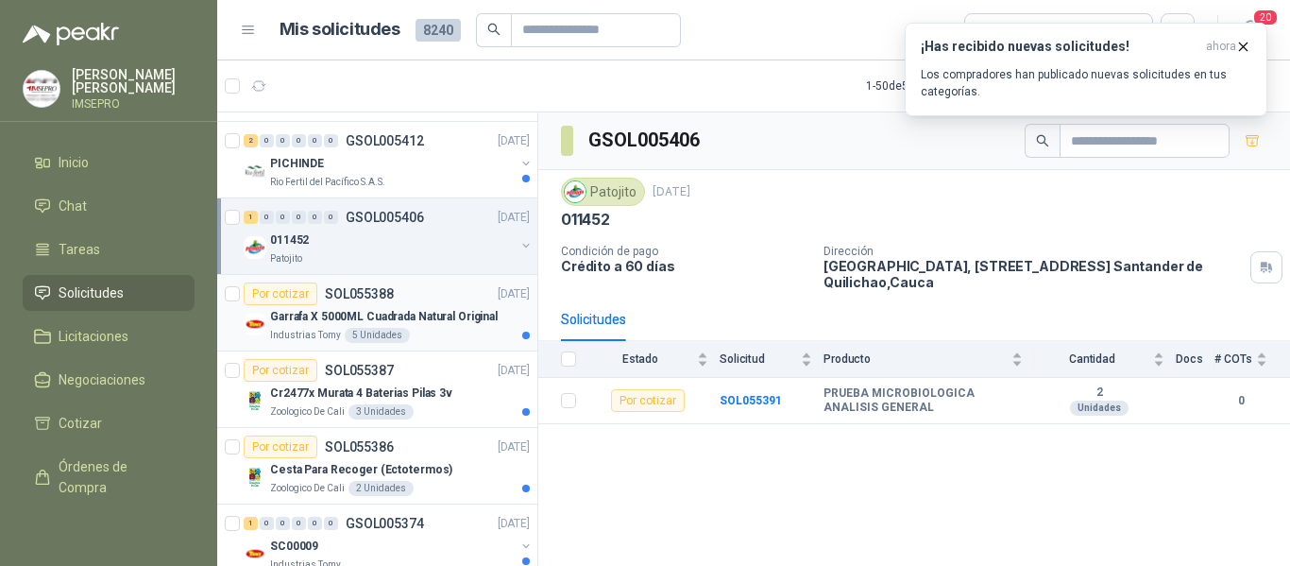
click at [416, 330] on div "Industrias Tomy 5 Unidades" at bounding box center [400, 335] width 260 height 15
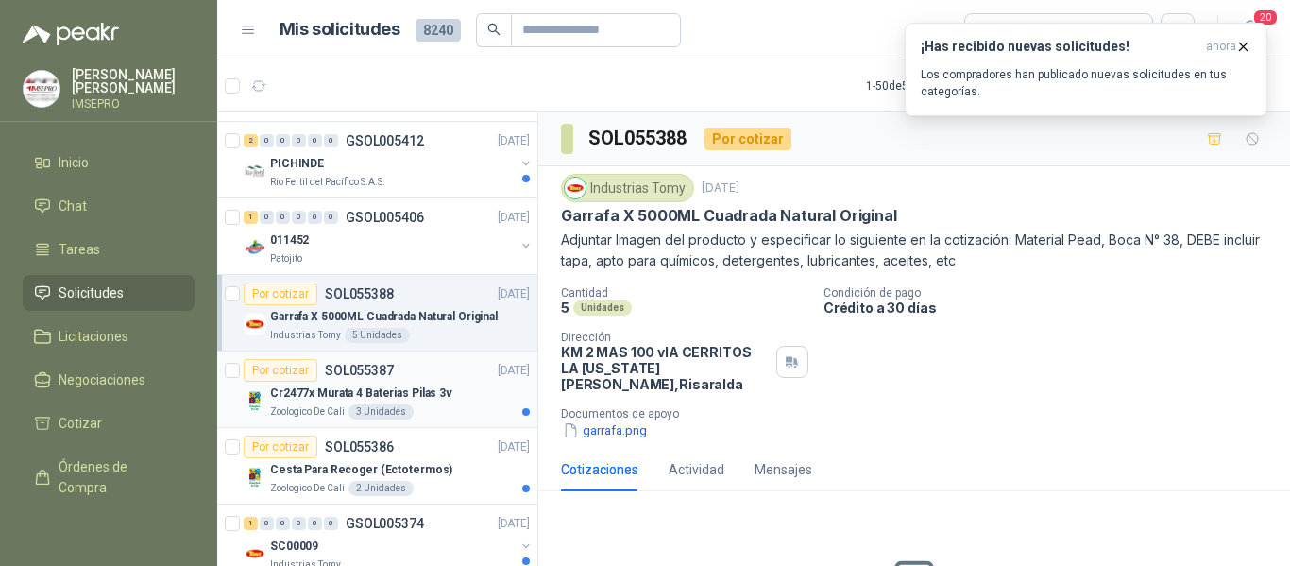
click at [437, 395] on p "Cr2477x Murata 4 Baterias Pilas 3v" at bounding box center [361, 393] width 182 height 18
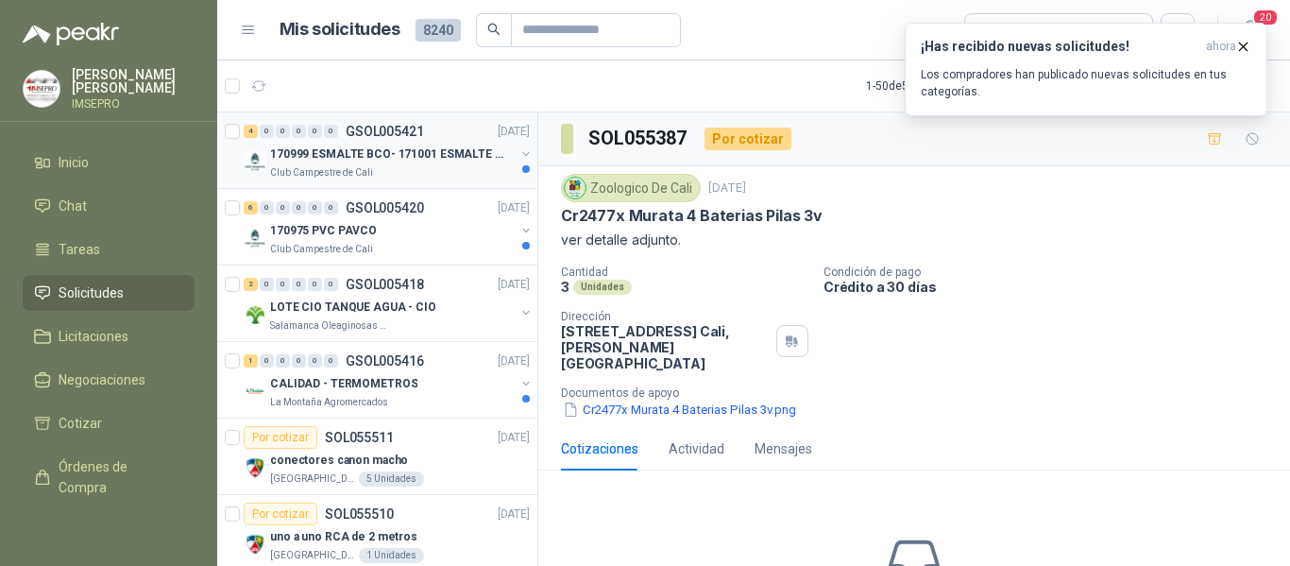
click at [415, 162] on p "170999 ESMALTE BCO- 171001 ESMALTE GRIS" at bounding box center [387, 154] width 235 height 18
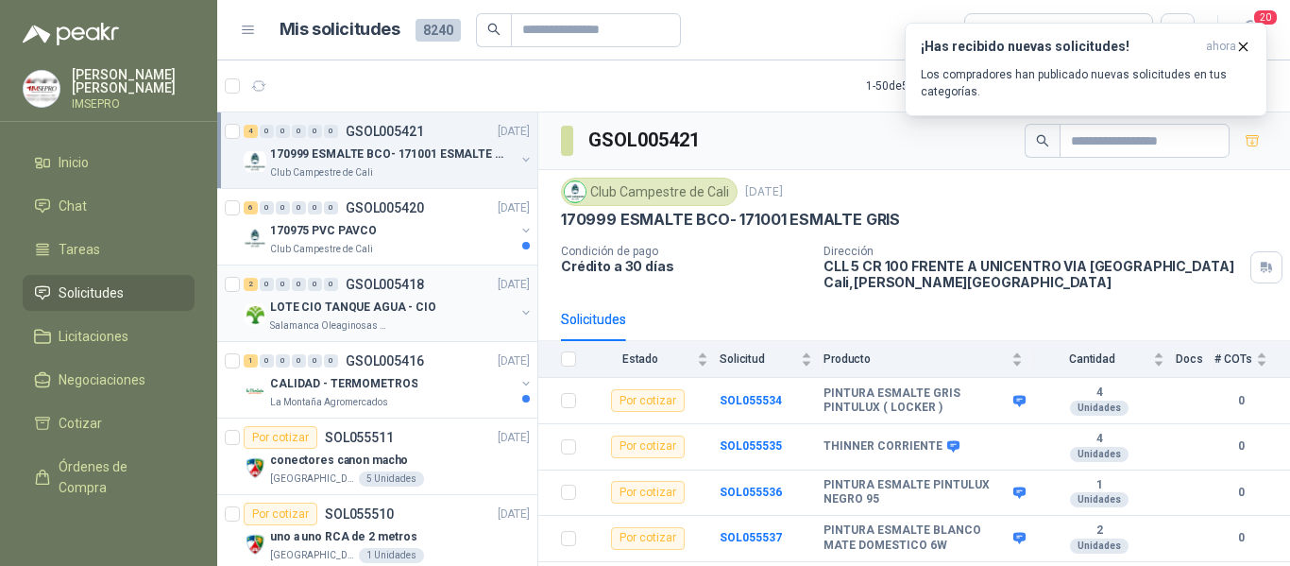
click at [406, 303] on p "LOTE CIO TANQUE AGUA - CIO" at bounding box center [353, 307] width 166 height 18
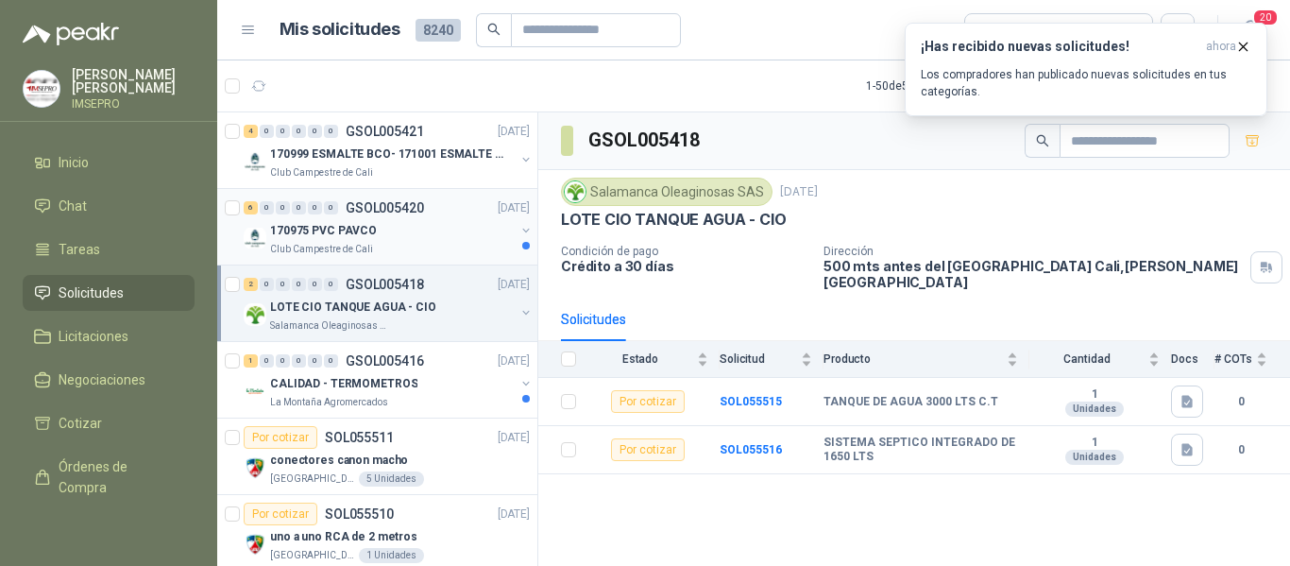
click at [425, 241] on div "170975 PVC PAVCO Club Campestre de [GEOGRAPHIC_DATA]" at bounding box center [392, 238] width 245 height 38
